Goal: Find specific page/section: Find specific page/section

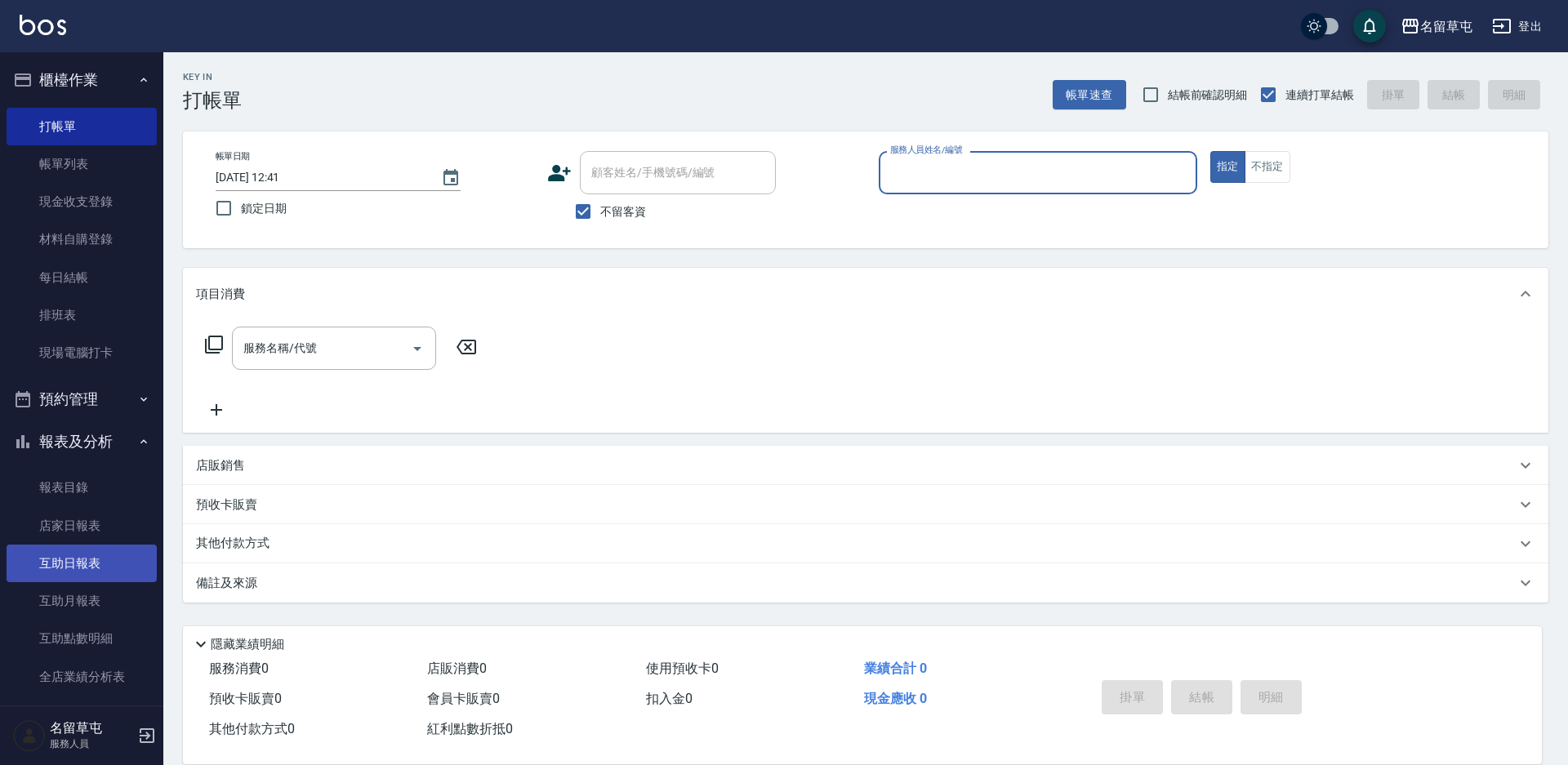
click at [71, 551] on link "互助日報表" at bounding box center [81, 563] width 150 height 38
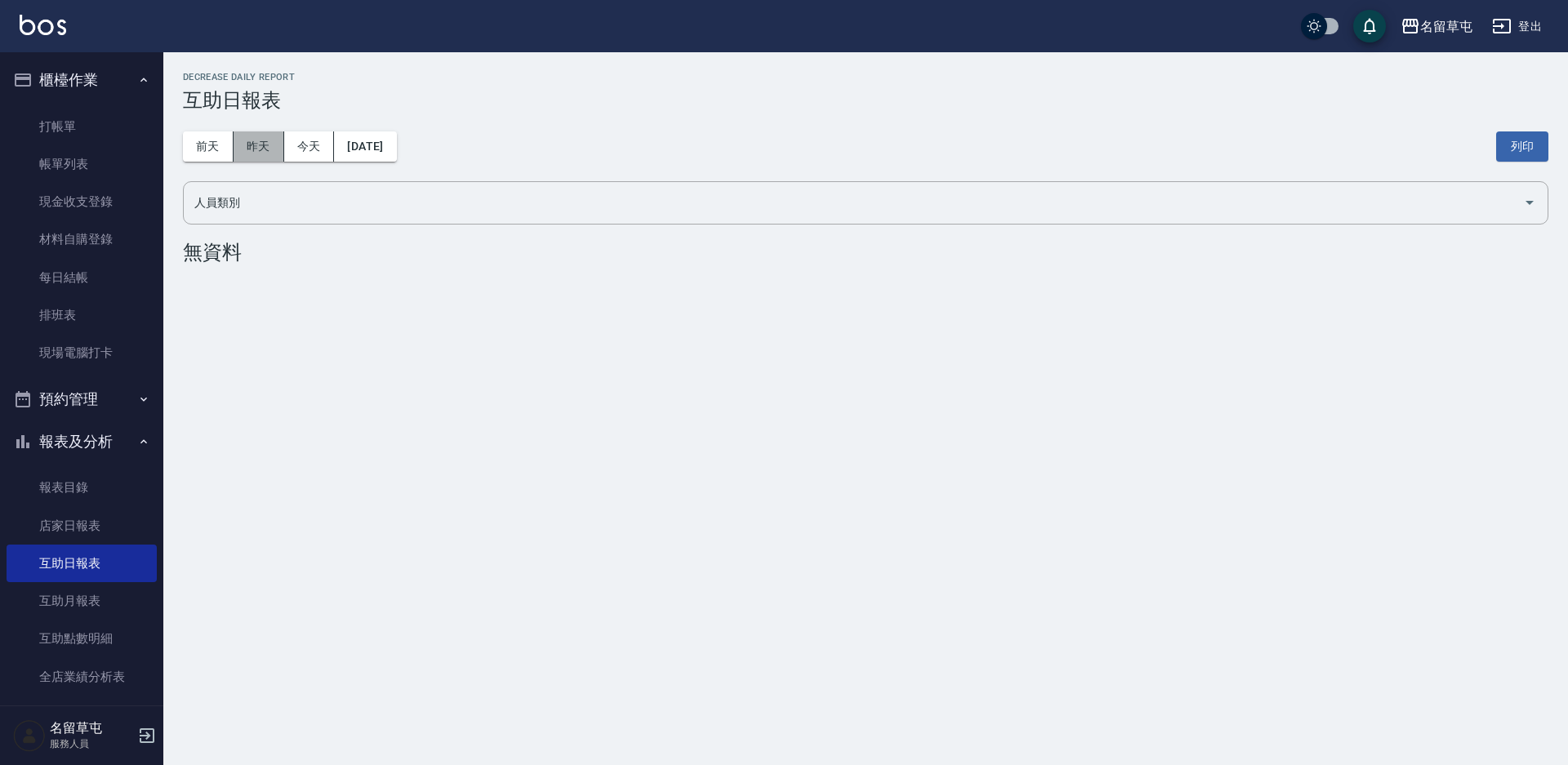
click at [266, 141] on button "昨天" at bounding box center [259, 146] width 50 height 30
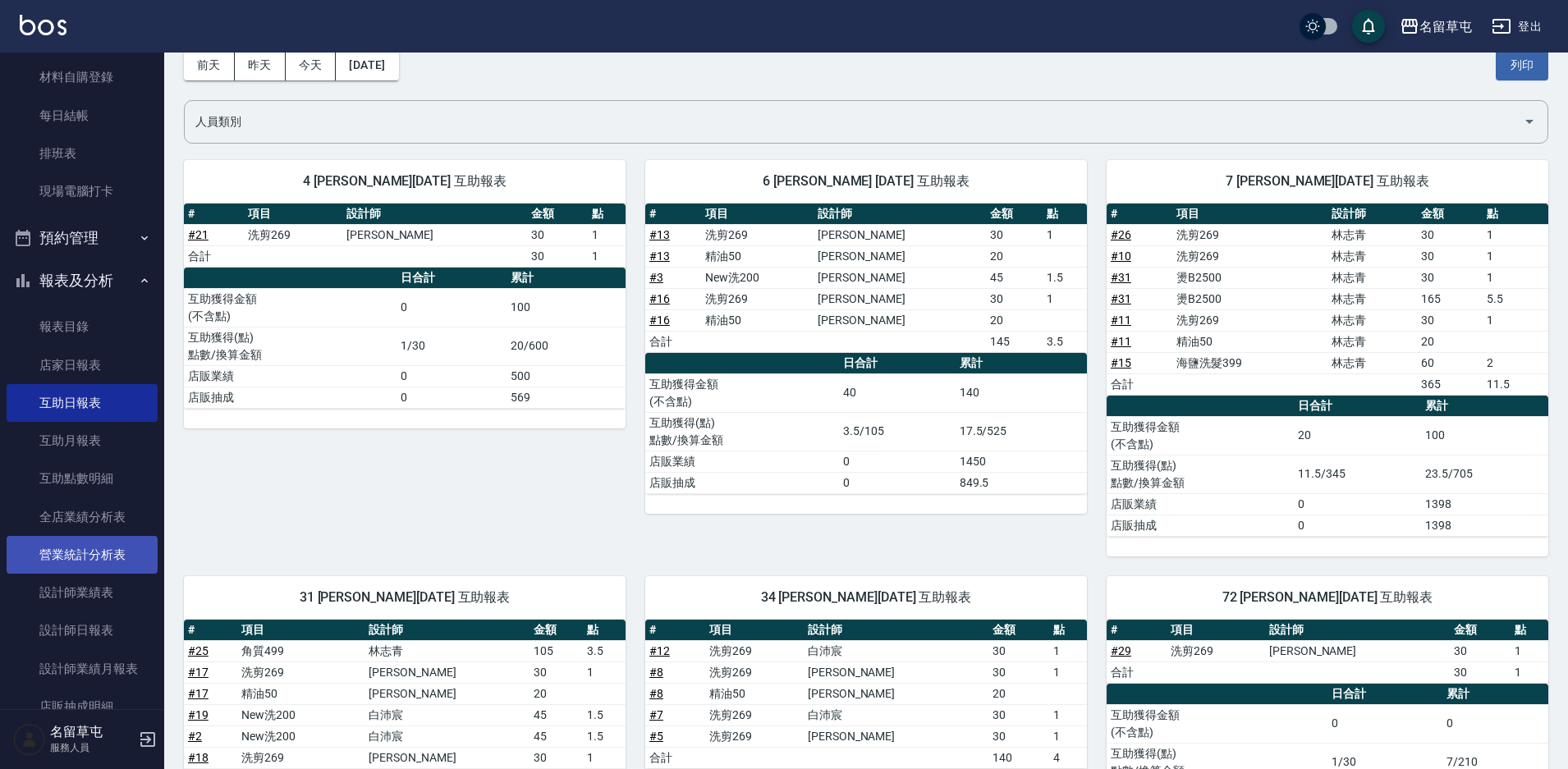
scroll to position [164, 0]
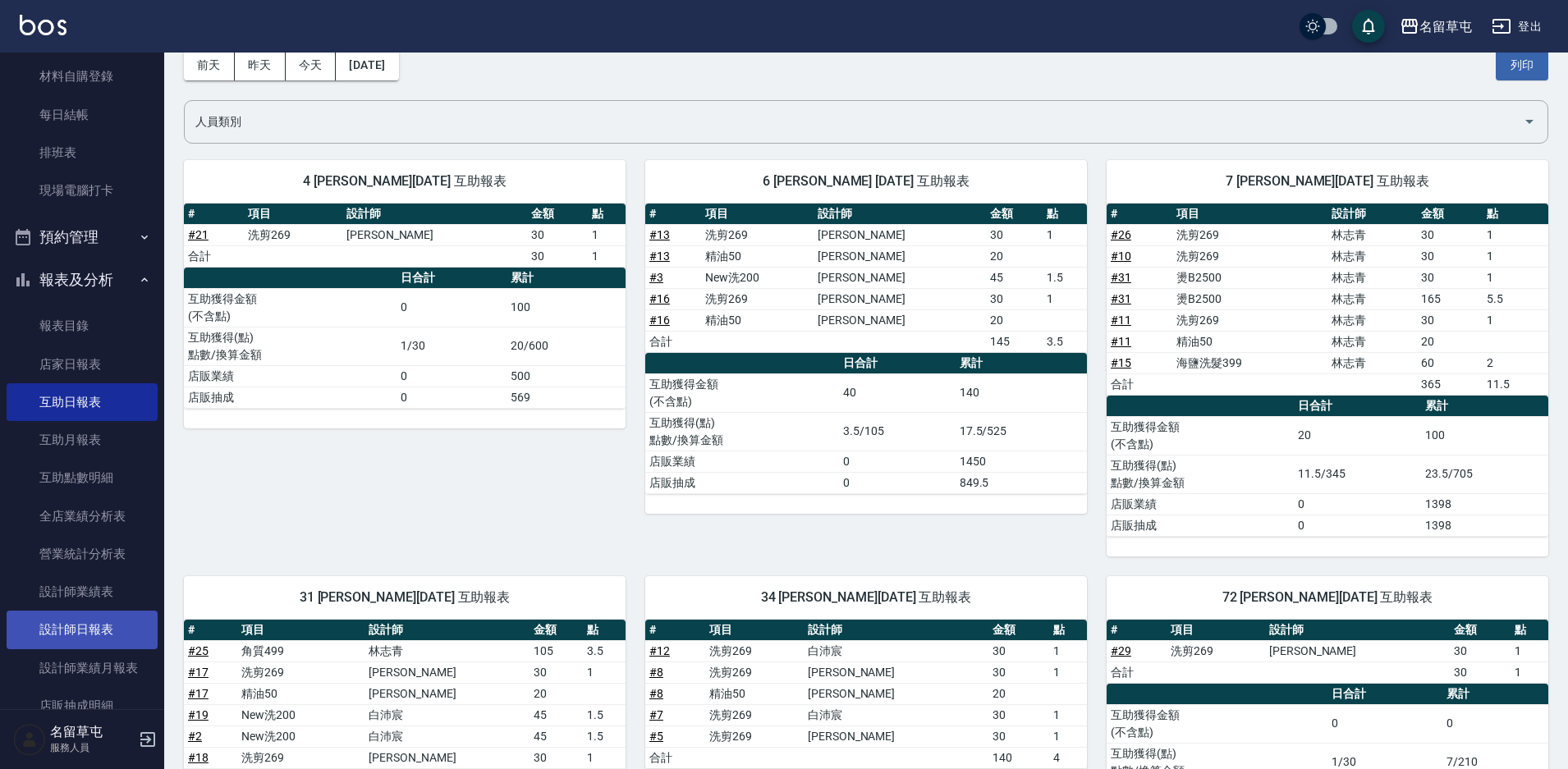
click at [92, 638] on link "設計師日報表" at bounding box center [82, 629] width 151 height 38
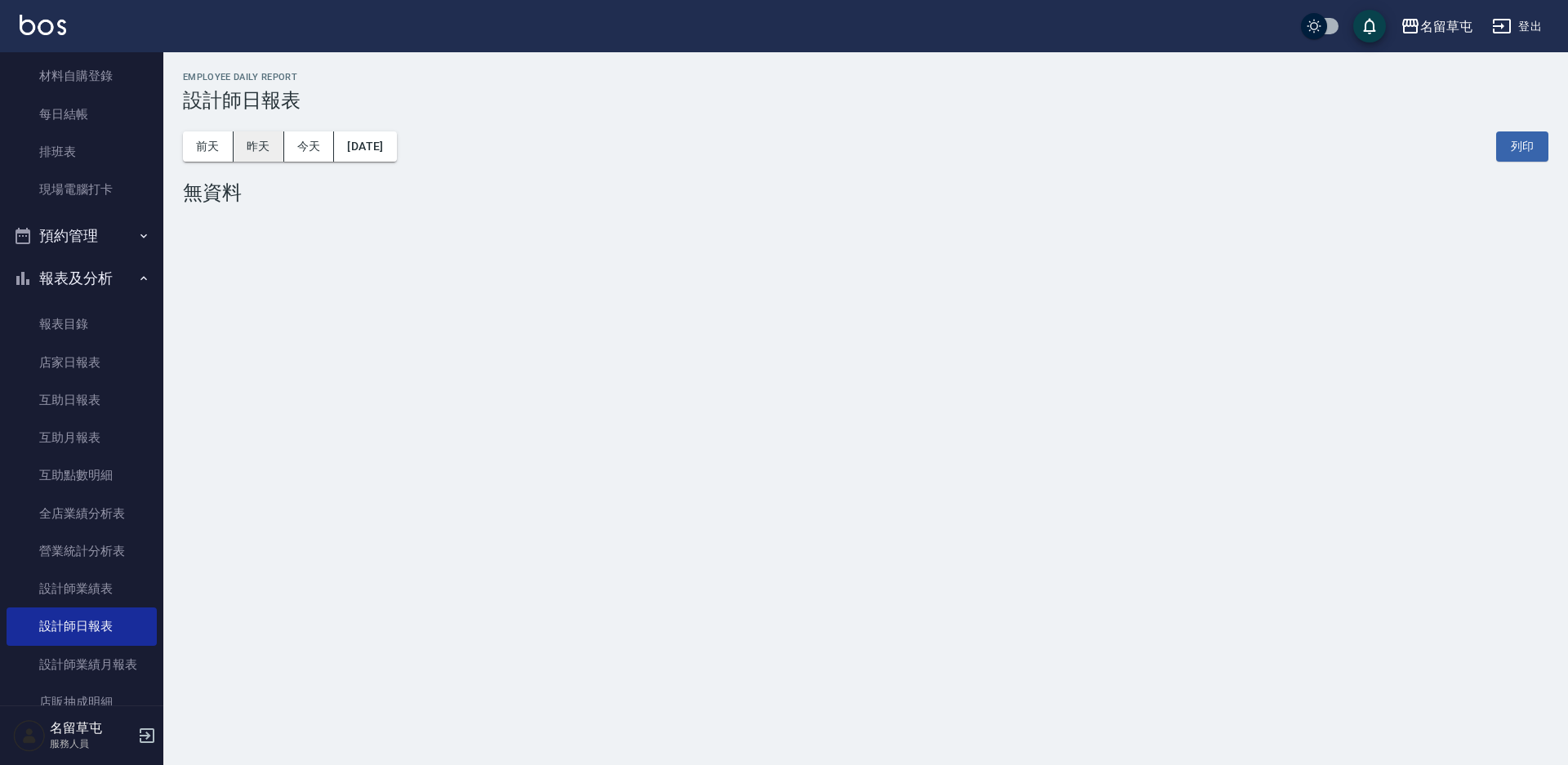
click at [246, 152] on button "昨天" at bounding box center [259, 146] width 50 height 30
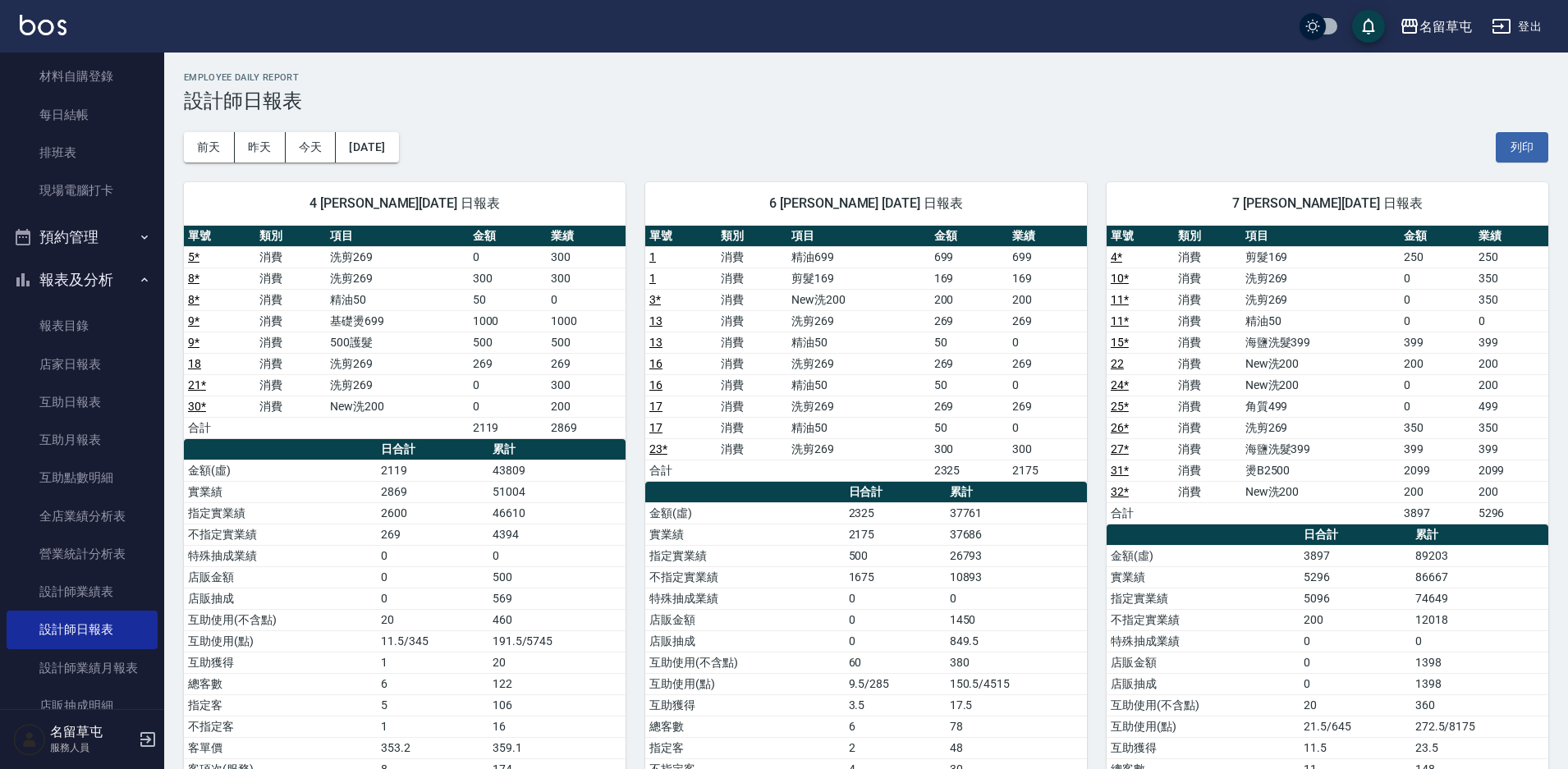
click at [1013, 122] on div "[DATE] [DATE] [DATE] [DATE] 列印" at bounding box center [865, 147] width 1364 height 70
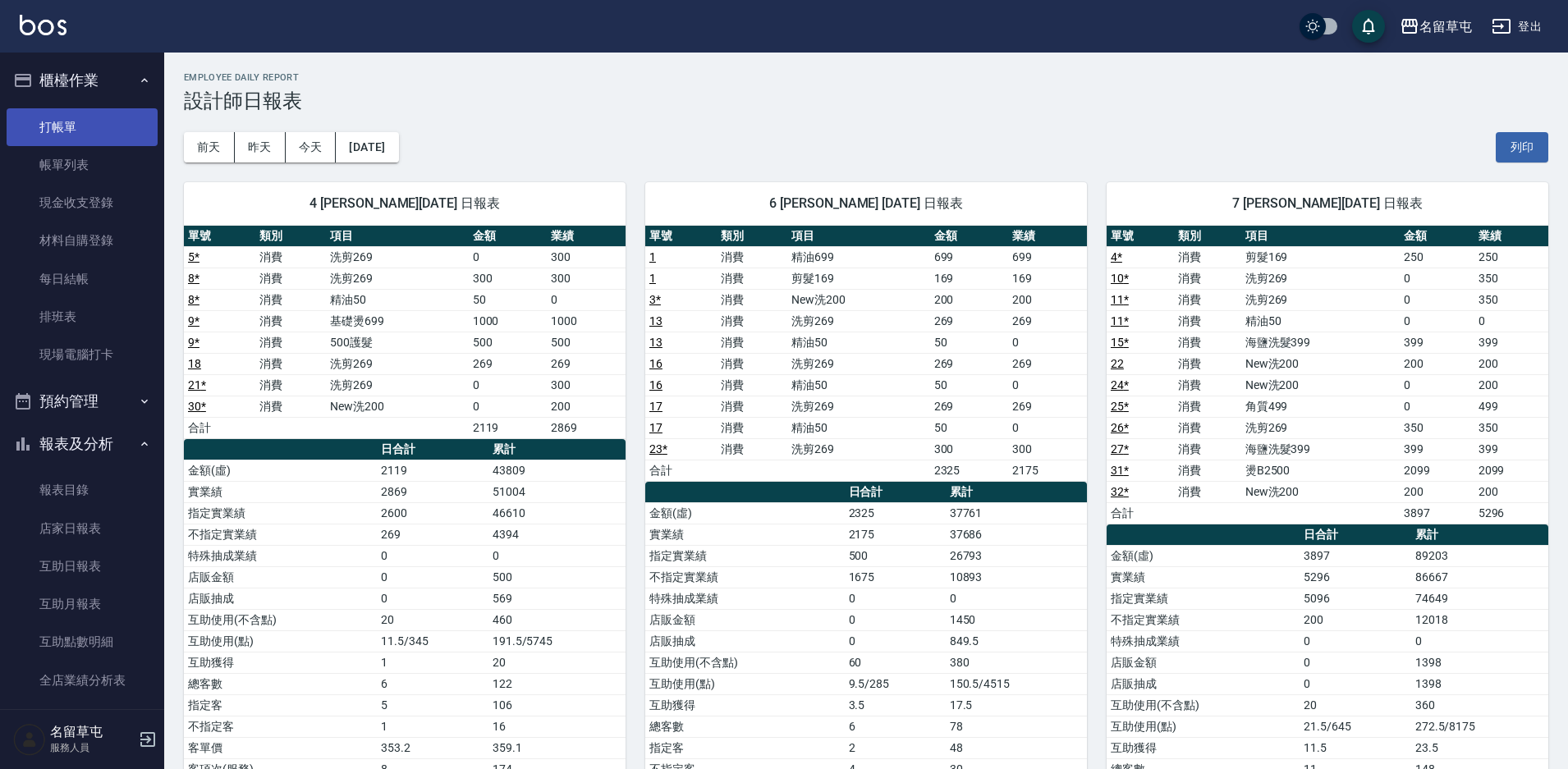
click at [82, 111] on link "打帳單" at bounding box center [82, 127] width 151 height 38
